Goal: Find contact information: Find contact information

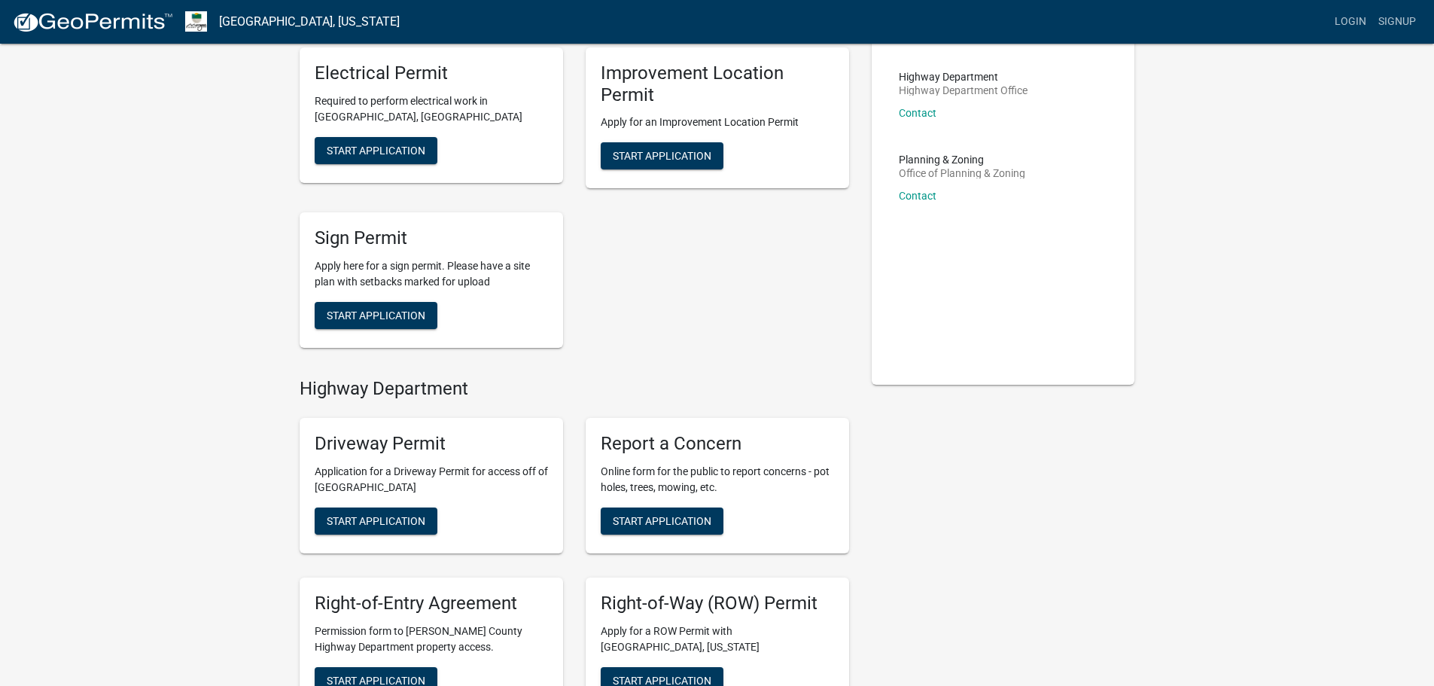
scroll to position [100, 0]
click at [638, 160] on span "Start Application" at bounding box center [662, 157] width 99 height 12
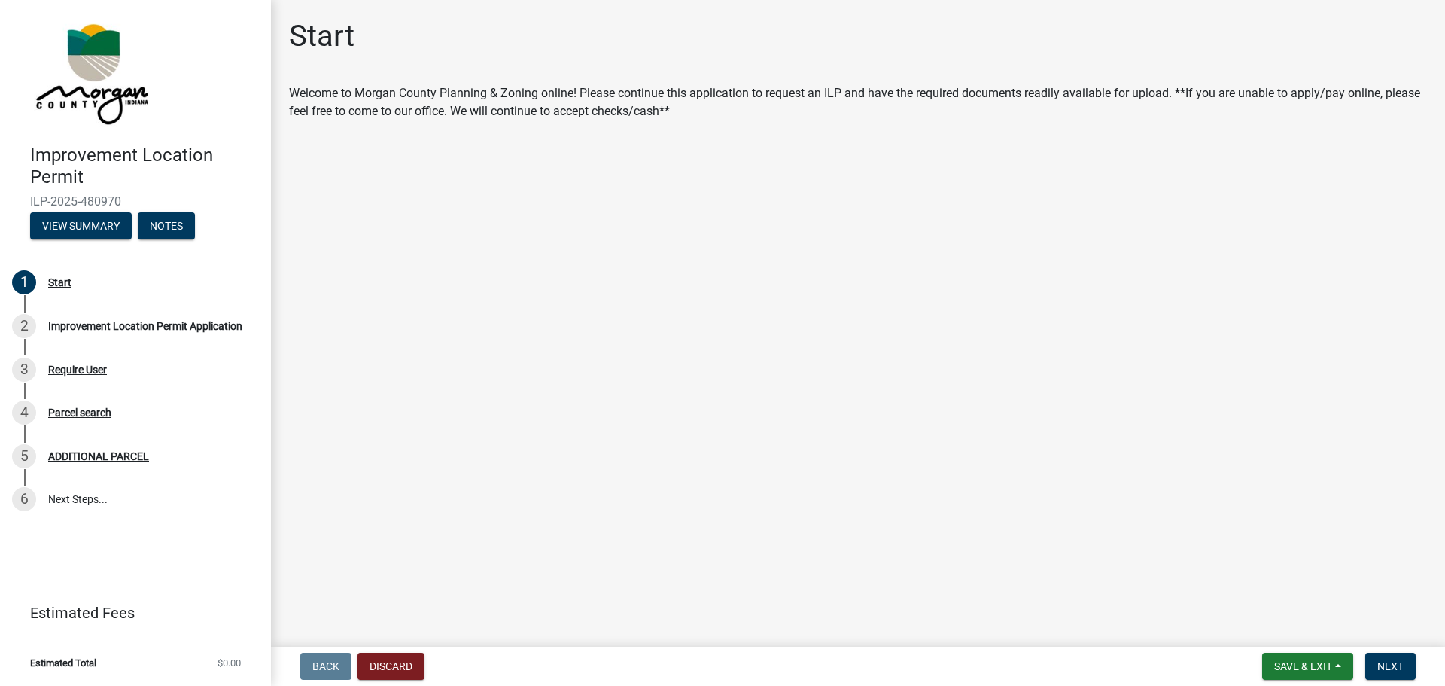
click at [507, 248] on main "Start Welcome to Morgan County Planning & Zoning online! Please continue this a…" at bounding box center [858, 320] width 1174 height 641
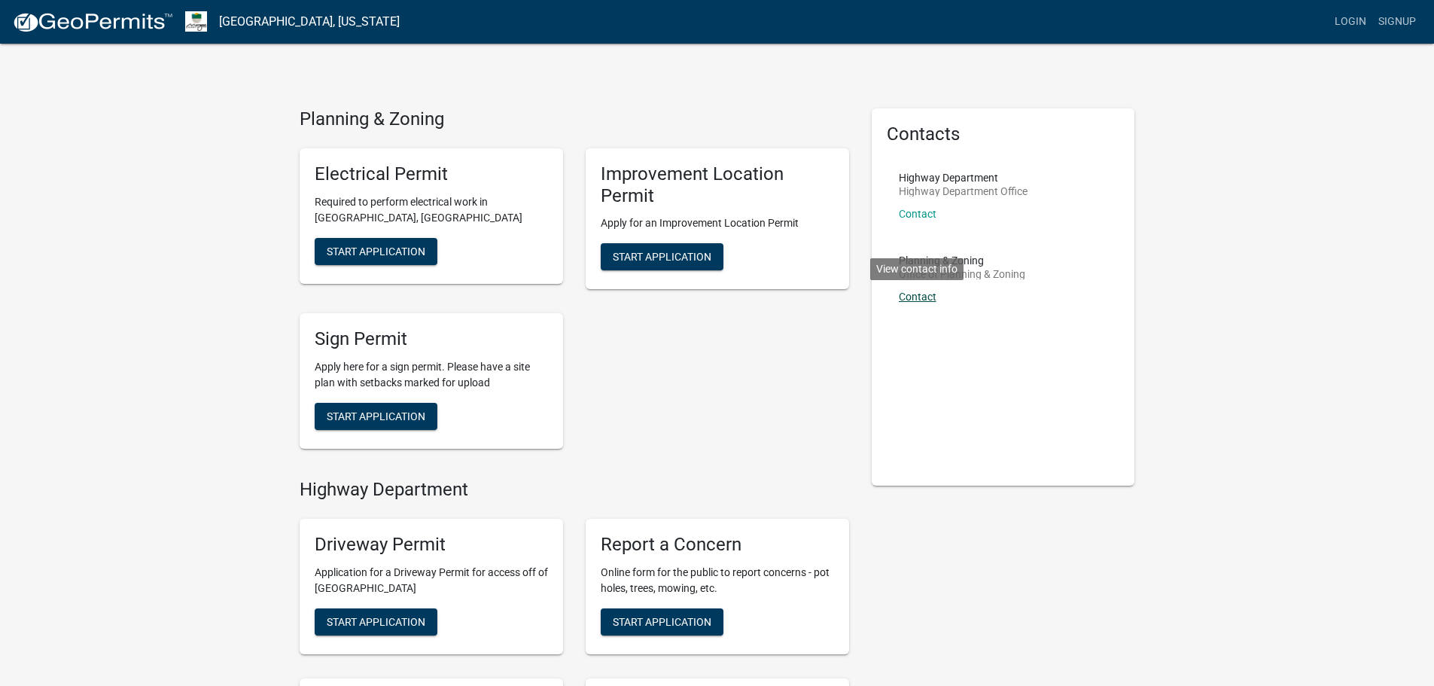
click at [921, 298] on link "Contact" at bounding box center [918, 297] width 38 height 12
